Goal: Check status: Check status

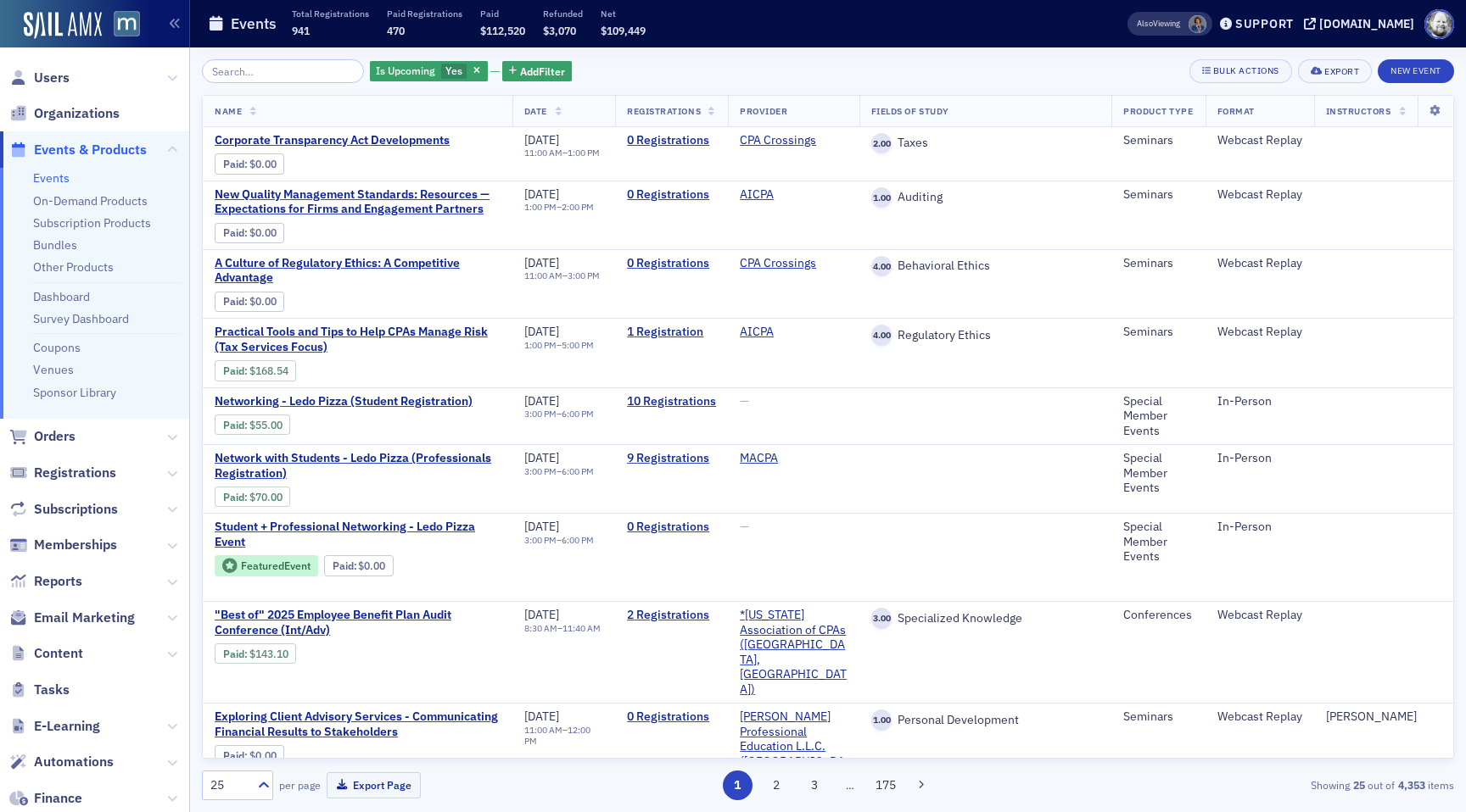
scroll to position [257, 0]
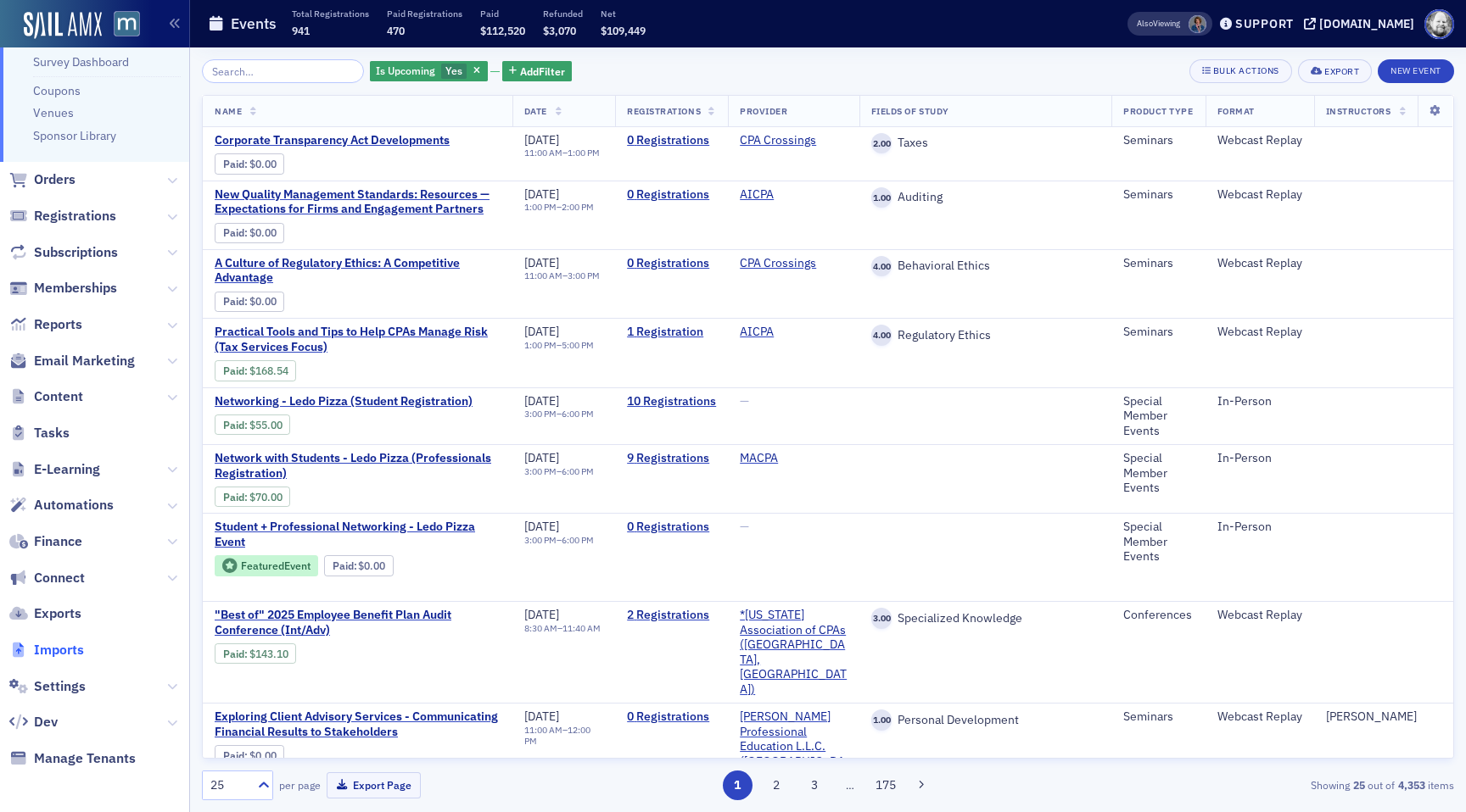
click at [74, 648] on span "Imports" at bounding box center [59, 650] width 50 height 18
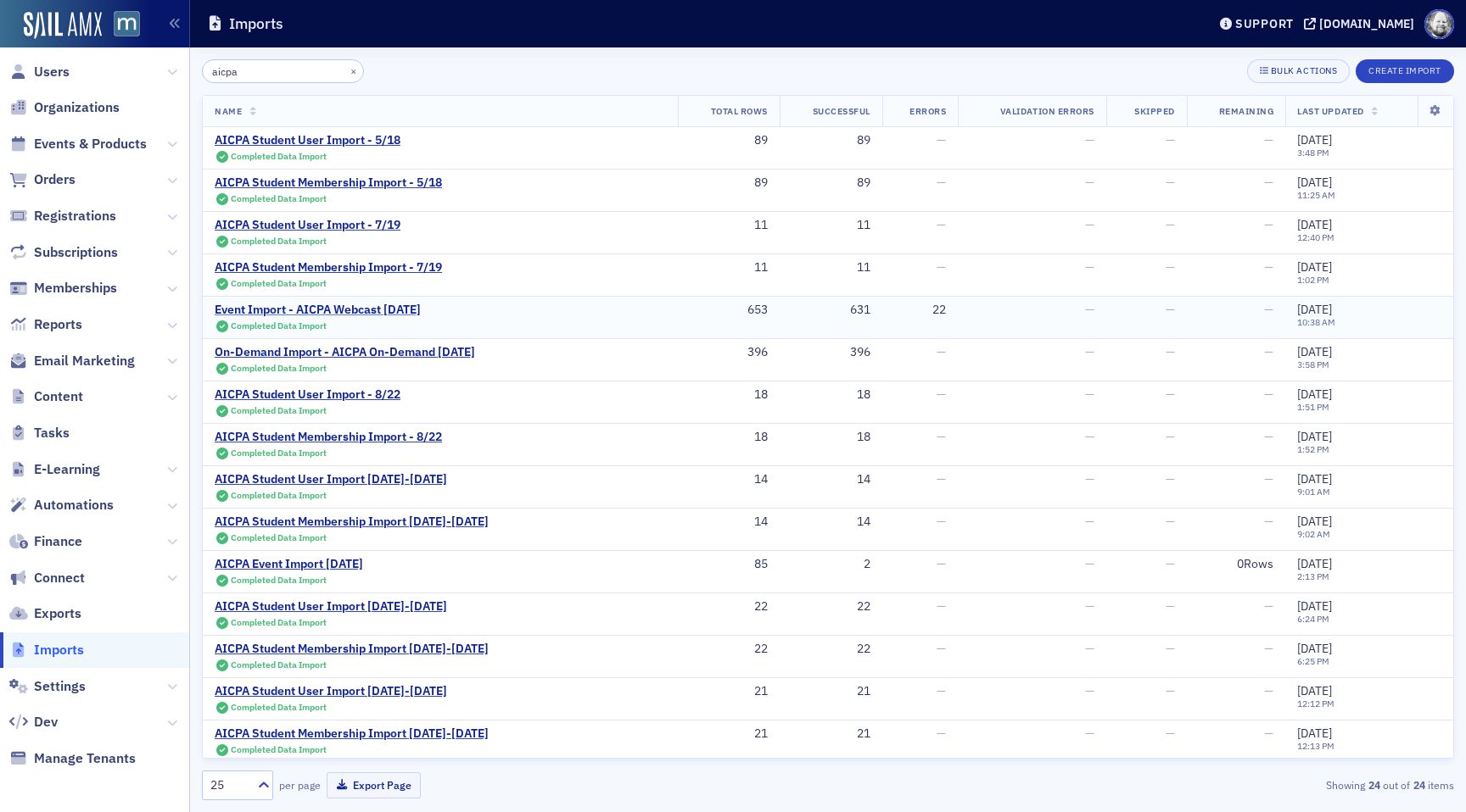
type input "aicpa"
click at [351, 314] on div "Event Import - AICPA Webcast [DATE]" at bounding box center [317, 310] width 206 height 16
